Goal: Task Accomplishment & Management: Use online tool/utility

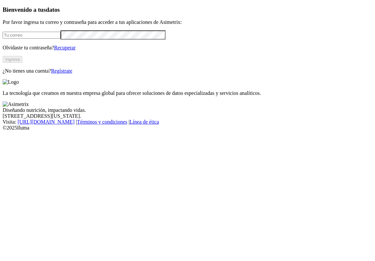
click at [53, 39] on input "email" at bounding box center [32, 35] width 58 height 7
type input "jose.noguera@asimetrix.co"
click at [22, 63] on button "Ingresa" at bounding box center [13, 59] width 20 height 7
